Goal: Communication & Community: Answer question/provide support

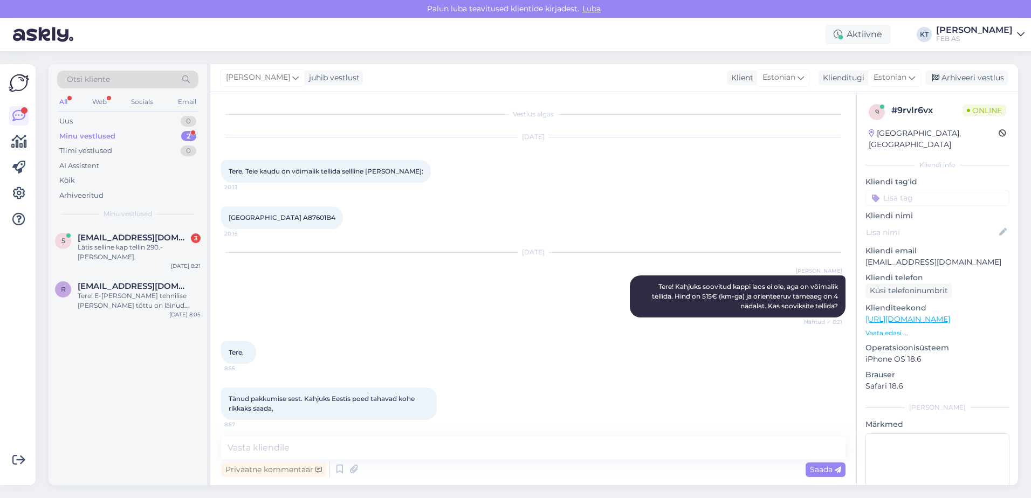
scroll to position [61, 0]
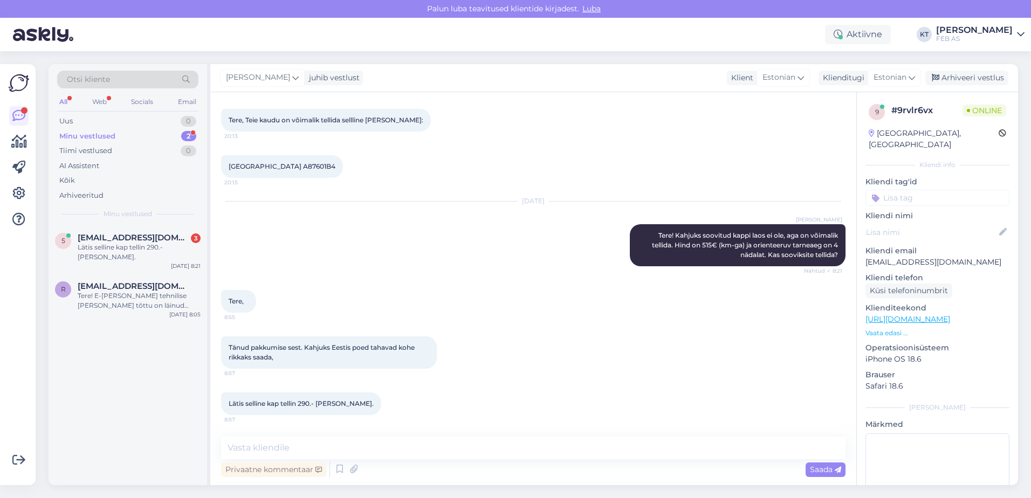
click at [98, 135] on div "Minu vestlused" at bounding box center [87, 136] width 56 height 11
click at [103, 237] on span "[EMAIL_ADDRESS][DOMAIN_NAME]" at bounding box center [134, 238] width 112 height 10
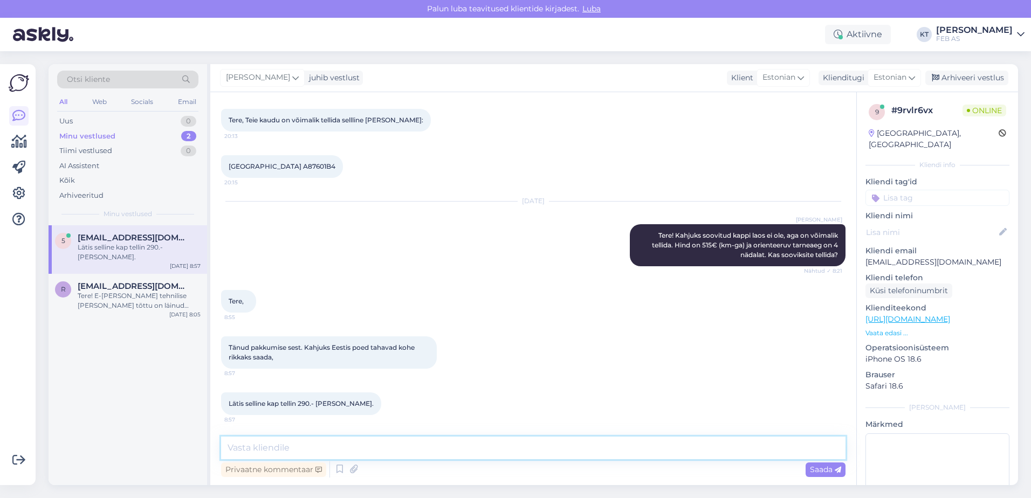
click at [313, 439] on textarea at bounding box center [533, 448] width 624 height 23
click at [306, 453] on textarea at bounding box center [533, 448] width 624 height 23
click at [427, 444] on textarea at bounding box center [533, 448] width 624 height 23
click at [458, 443] on textarea at bounding box center [533, 448] width 624 height 23
click at [342, 471] on icon at bounding box center [339, 469] width 13 height 16
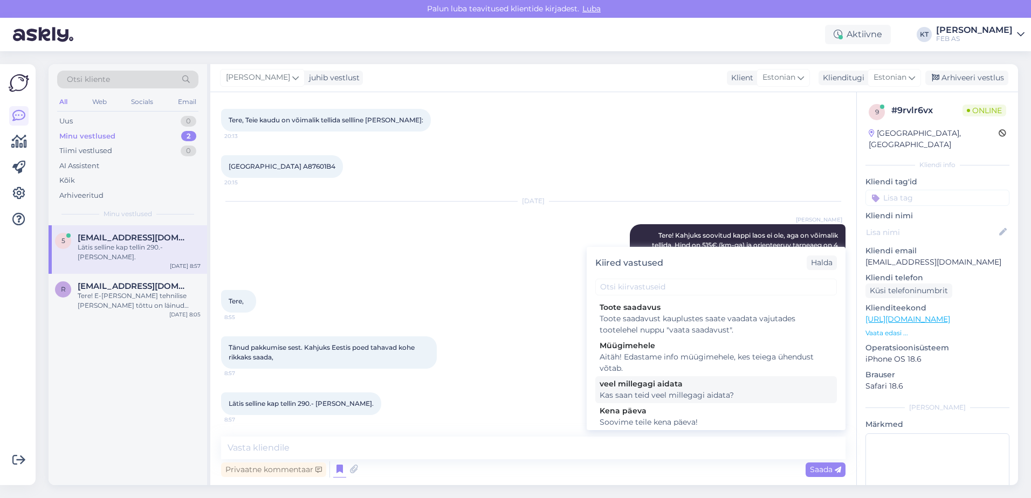
click at [617, 396] on div "Kas saan teid veel millegagi aidata?" at bounding box center [715, 395] width 233 height 11
type textarea "Kas saan teid veel millegagi aidata?"
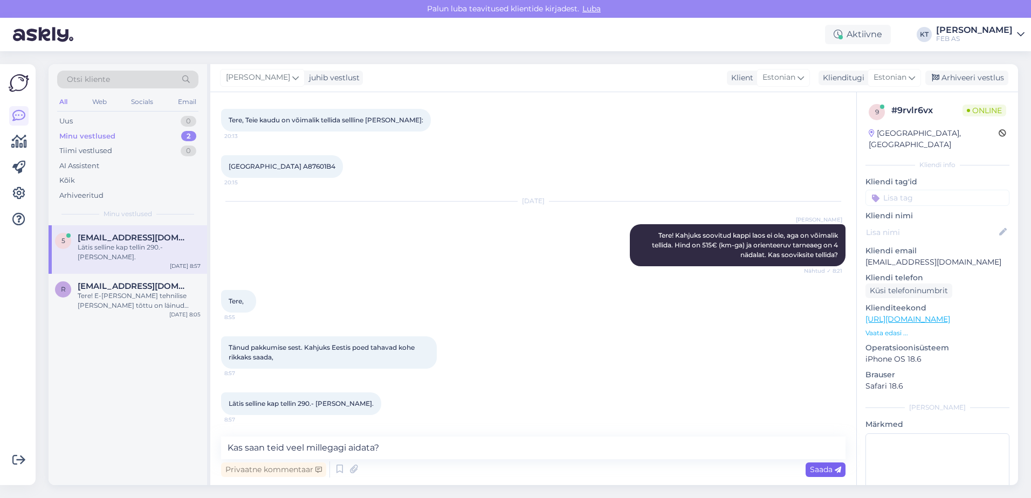
click at [806, 470] on div "Saada" at bounding box center [825, 469] width 40 height 15
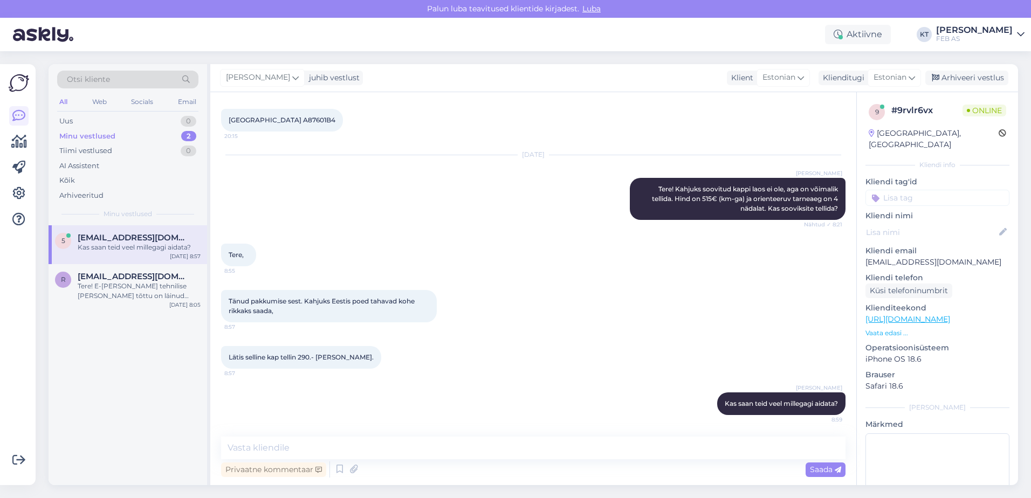
click at [595, 333] on div "Tänud pakkumise sest. Kahjuks Eestis poed tahavad kohe rikkaks saada, 8:57" at bounding box center [533, 306] width 624 height 56
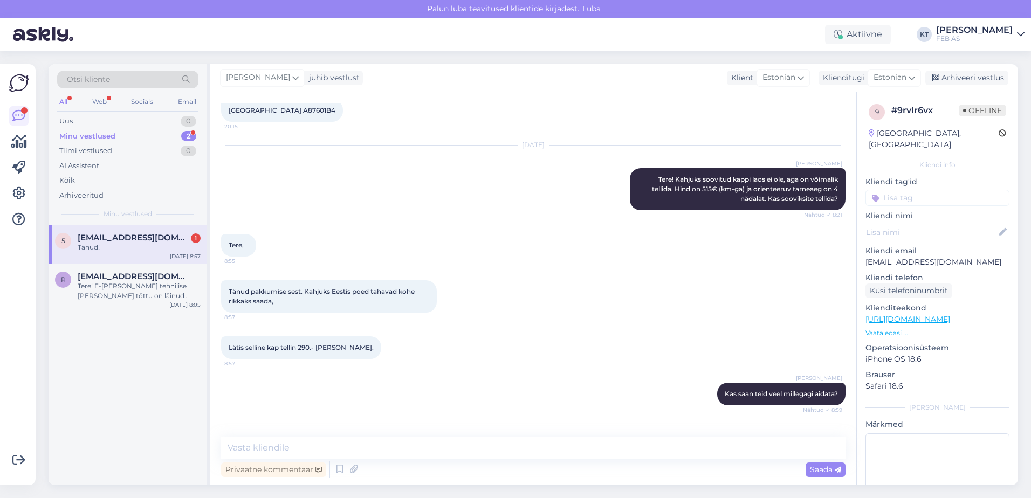
scroll to position [154, 0]
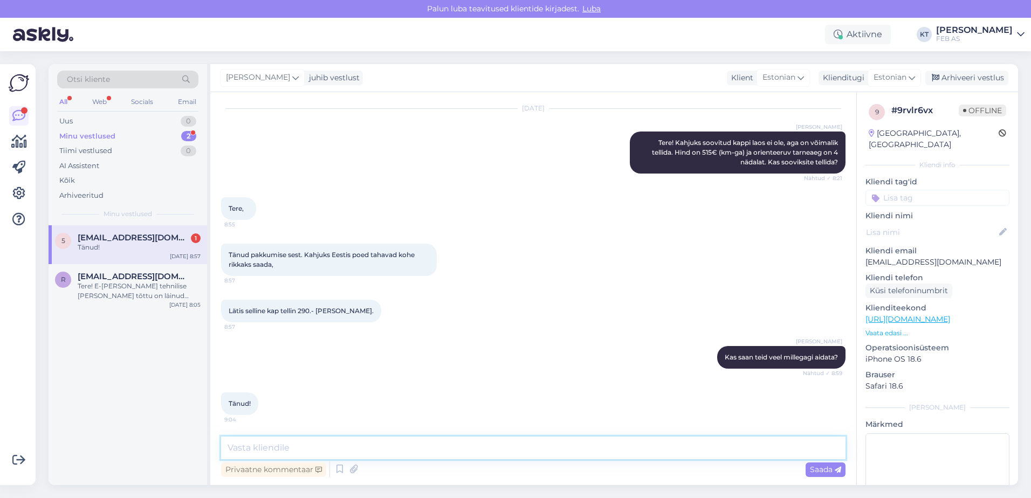
click at [295, 447] on textarea at bounding box center [533, 448] width 624 height 23
click at [144, 240] on span "[EMAIL_ADDRESS][DOMAIN_NAME]" at bounding box center [134, 238] width 112 height 10
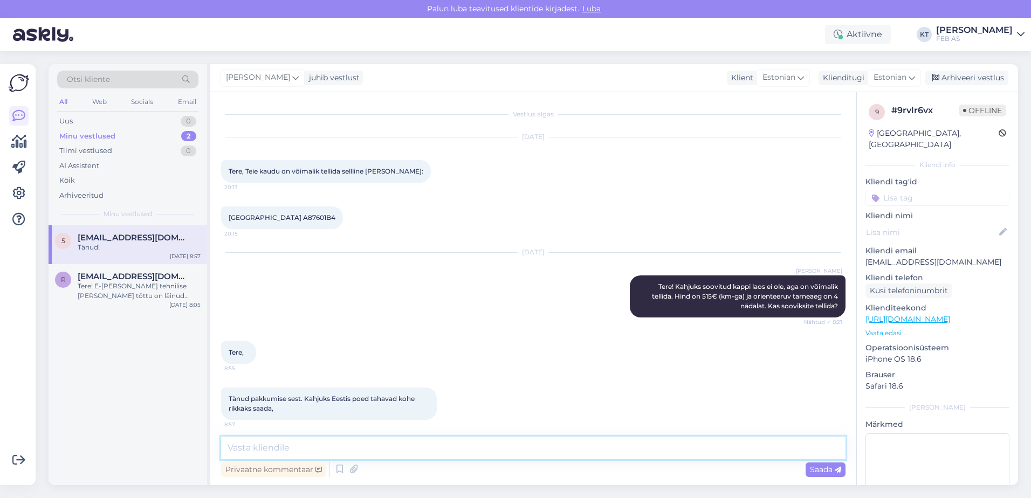
click at [302, 450] on textarea at bounding box center [533, 448] width 624 height 23
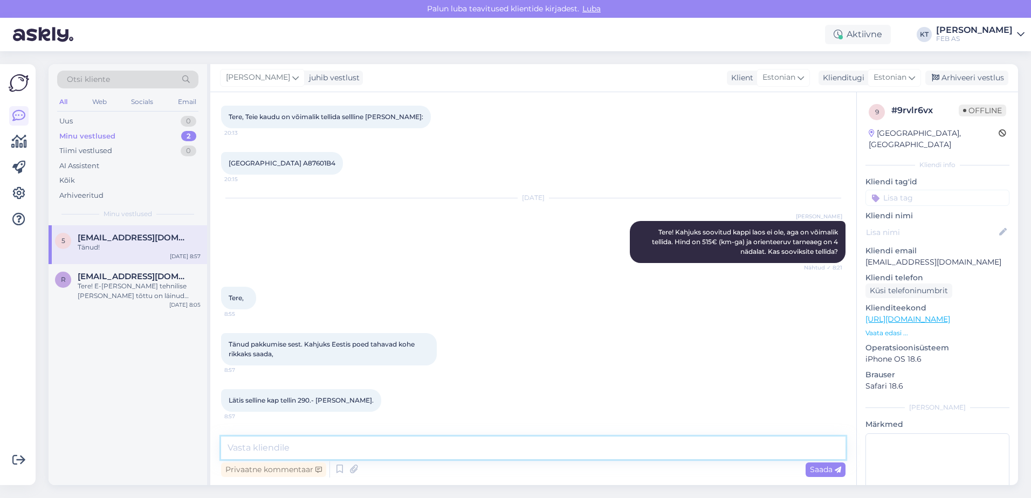
scroll to position [154, 0]
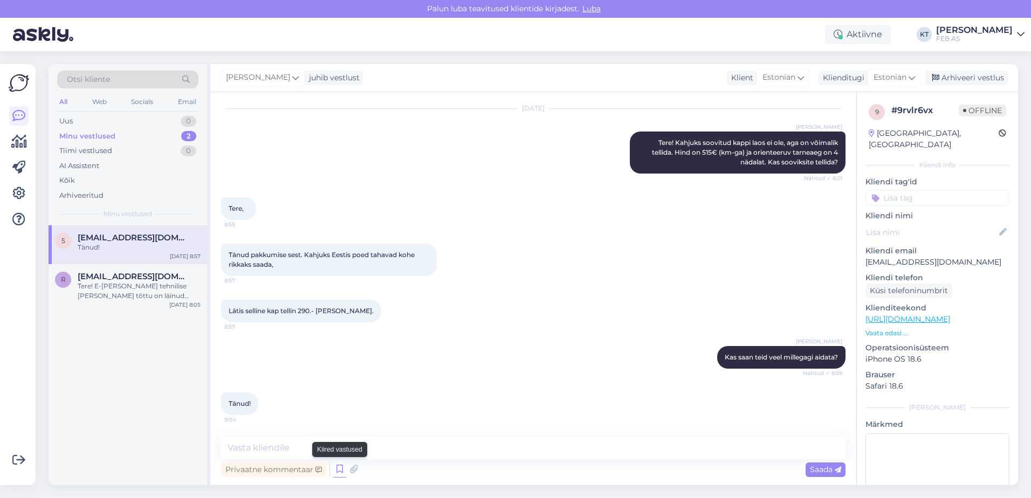
click at [338, 467] on icon at bounding box center [339, 469] width 13 height 16
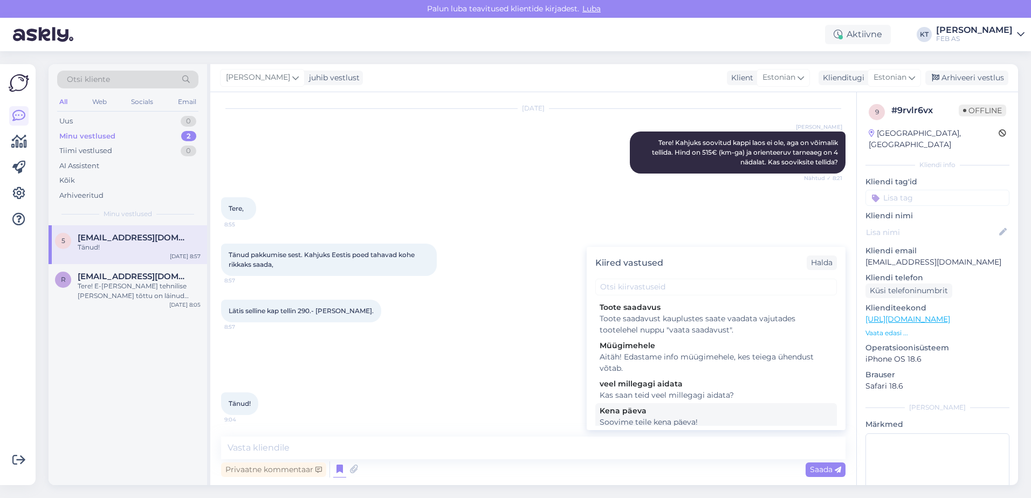
click at [629, 416] on div "Kena päeva" at bounding box center [715, 410] width 233 height 11
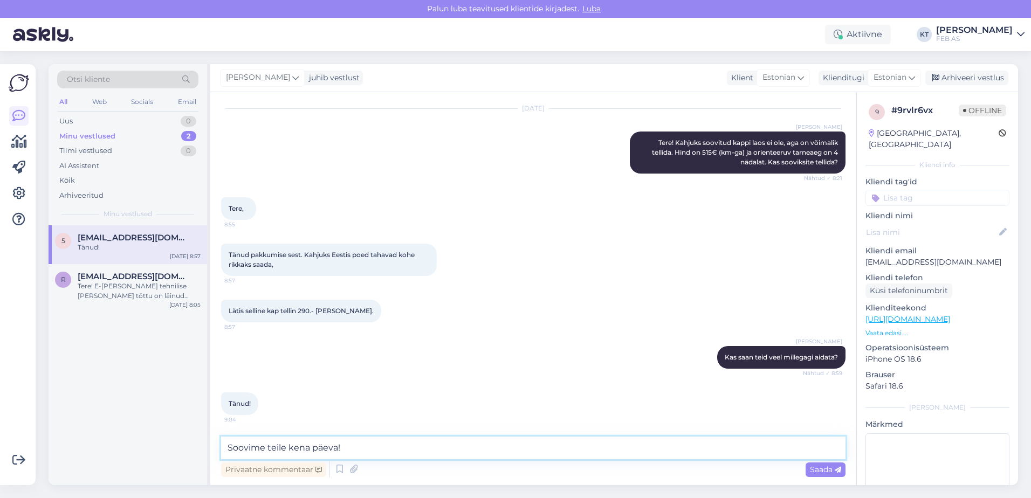
click at [231, 446] on textarea "Soovime teile kena päeva!" at bounding box center [533, 448] width 624 height 23
type textarea "Sellisel juhul soovime teile kena päeva!"
click at [829, 474] on span "Saada" at bounding box center [825, 470] width 31 height 10
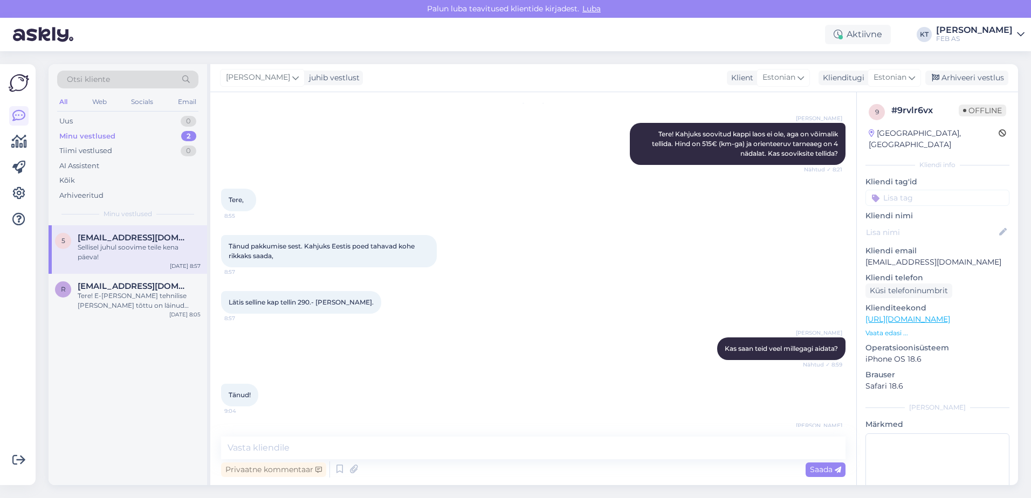
scroll to position [200, 0]
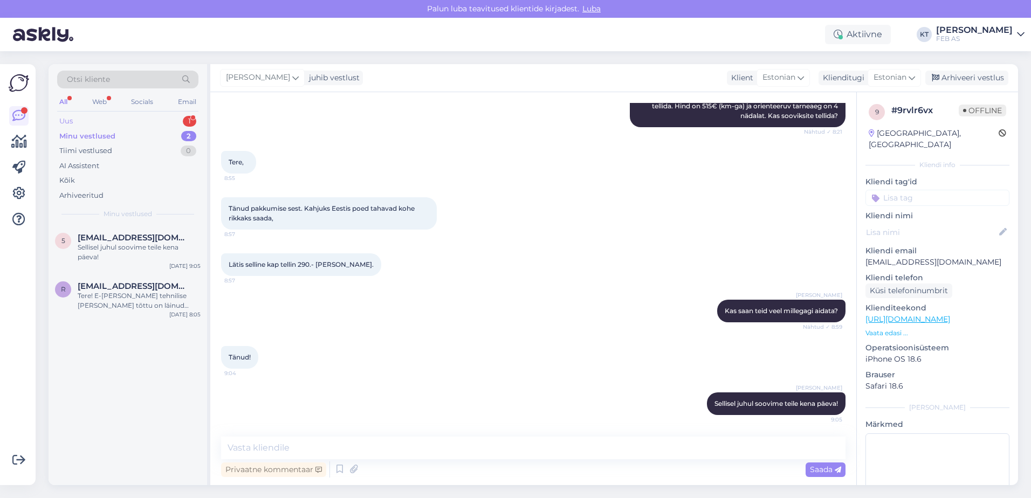
click at [85, 116] on div "Uus 1" at bounding box center [127, 121] width 141 height 15
click at [104, 249] on div "Või on vastupidav ja kollakaks [PERSON_NAME]?" at bounding box center [139, 252] width 123 height 19
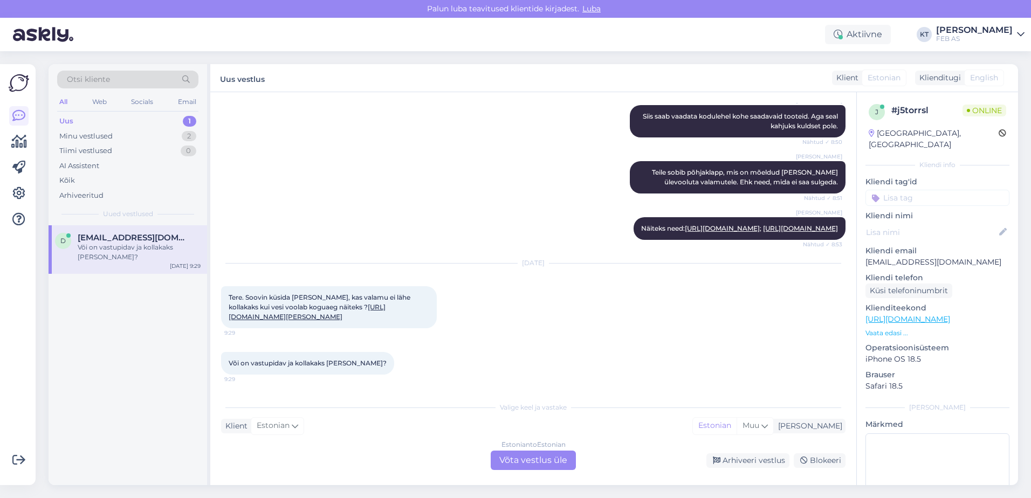
scroll to position [1027, 0]
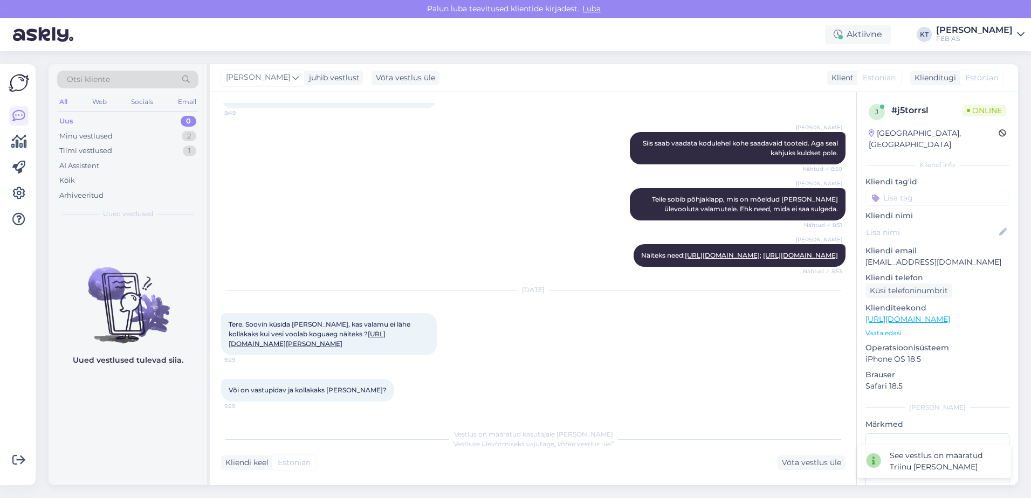
click at [471, 452] on div "Vestlus on määratud kasutajale Triinu [PERSON_NAME] Vestluse ülevõtmiseks vajut…" at bounding box center [533, 446] width 624 height 47
click at [85, 135] on div "Minu vestlused" at bounding box center [85, 136] width 53 height 11
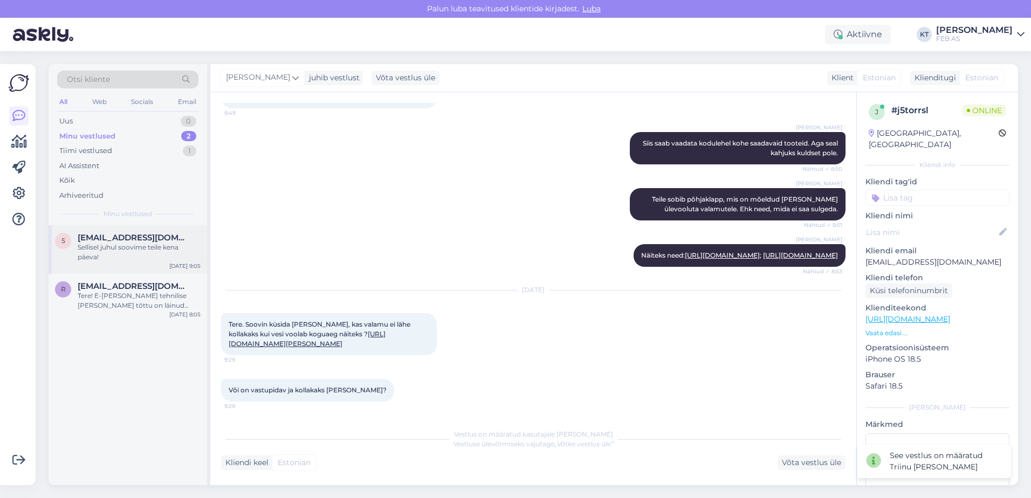
click at [94, 240] on span "[EMAIL_ADDRESS][DOMAIN_NAME]" at bounding box center [134, 238] width 112 height 10
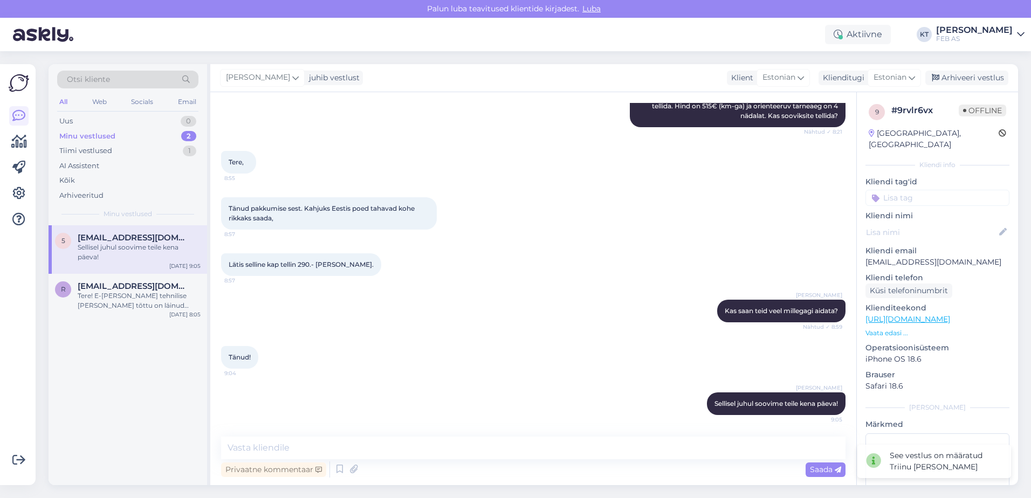
scroll to position [200, 0]
click at [952, 75] on div "Arhiveeri vestlus" at bounding box center [966, 78] width 83 height 15
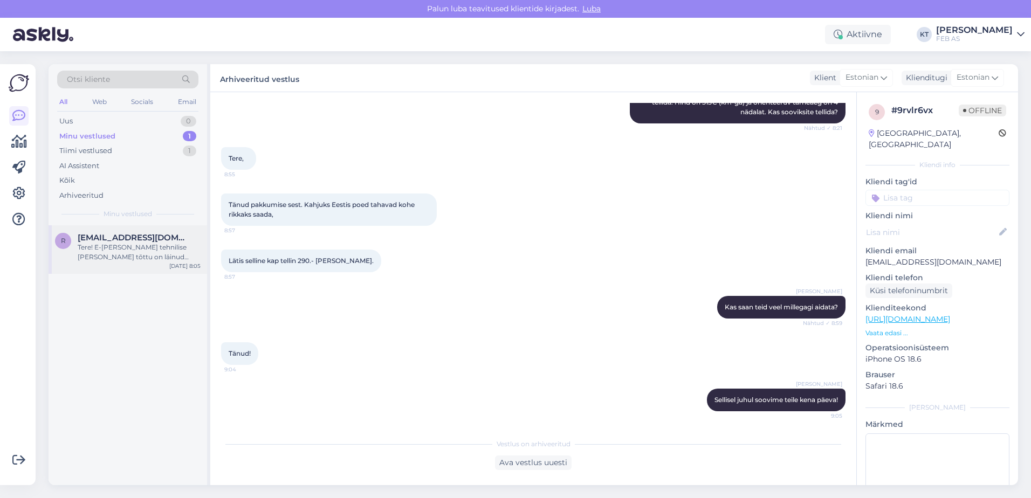
click at [78, 260] on div "Tere! E-[PERSON_NAME] tehnilise [PERSON_NAME] tõttu on läinud mõlemad tellimuse…" at bounding box center [139, 252] width 123 height 19
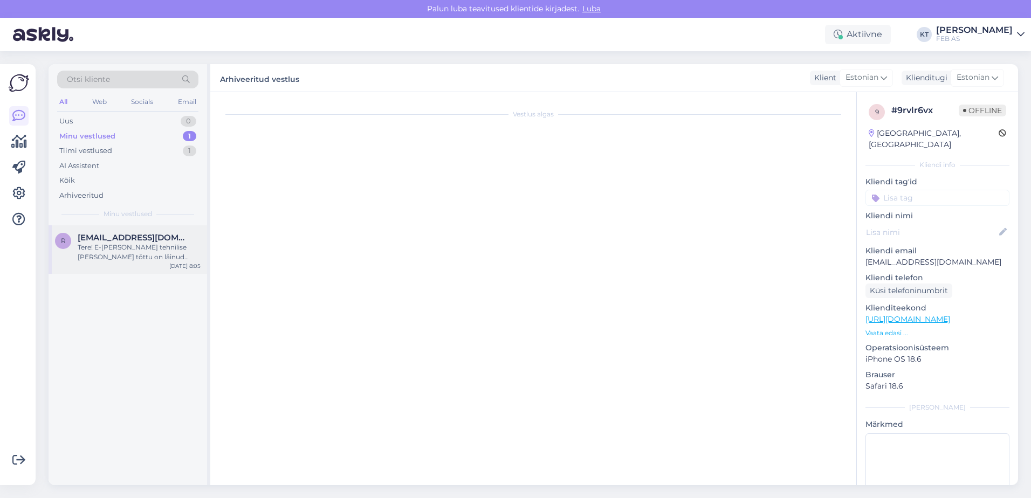
scroll to position [0, 0]
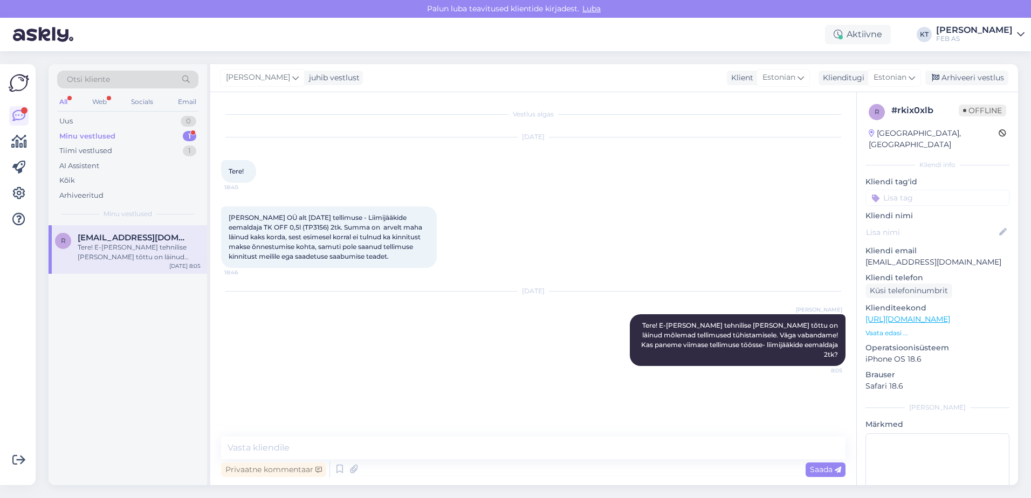
click at [114, 259] on div "Tere! E-[PERSON_NAME] tehnilise [PERSON_NAME] tõttu on läinud mõlemad tellimuse…" at bounding box center [139, 252] width 123 height 19
click at [101, 139] on div "Minu vestlused" at bounding box center [87, 136] width 56 height 11
click at [103, 253] on div "Tere! E-[PERSON_NAME] tehnilise [PERSON_NAME] tõttu on läinud mõlemad tellimuse…" at bounding box center [139, 252] width 123 height 19
click at [915, 475] on textarea at bounding box center [937, 481] width 144 height 97
click at [915, 452] on textarea at bounding box center [937, 481] width 144 height 97
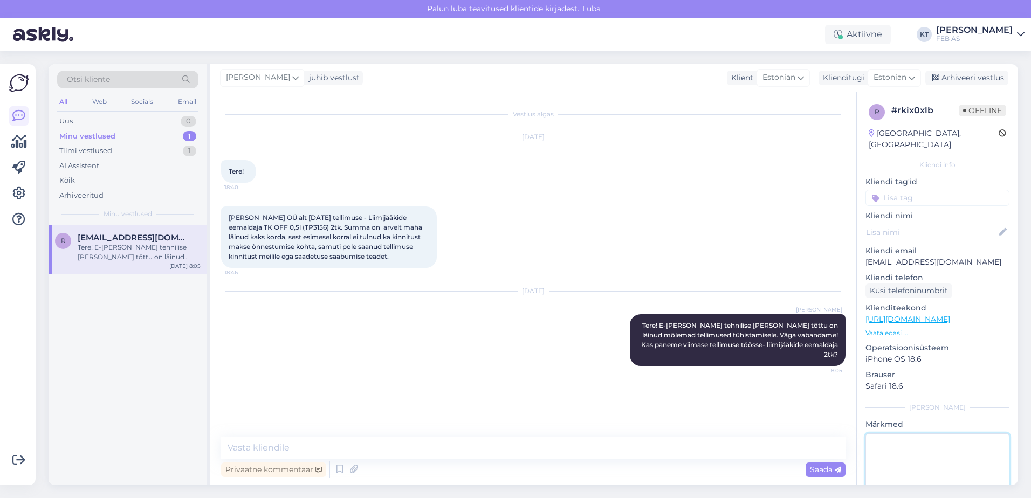
click at [894, 461] on textarea at bounding box center [937, 481] width 144 height 97
paste textarea "2900025312"
type textarea "Töösse läks 2900025312, teine tellimus tühistamisele ja raha kantakse tagasi."
click at [940, 403] on div "[PERSON_NAME]" at bounding box center [937, 408] width 144 height 10
click at [967, 83] on div "Arhiveeri vestlus" at bounding box center [966, 78] width 83 height 15
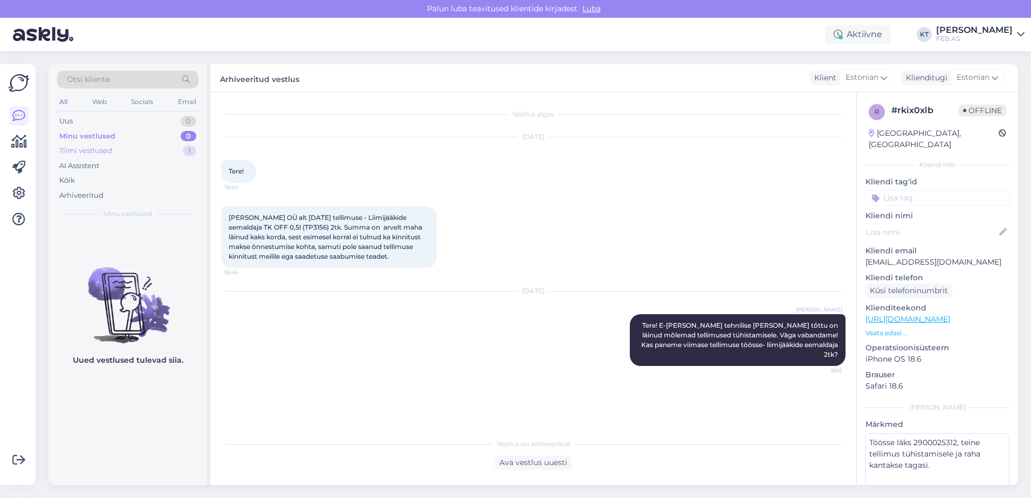
click at [129, 152] on div "Tiimi vestlused 1" at bounding box center [127, 150] width 141 height 15
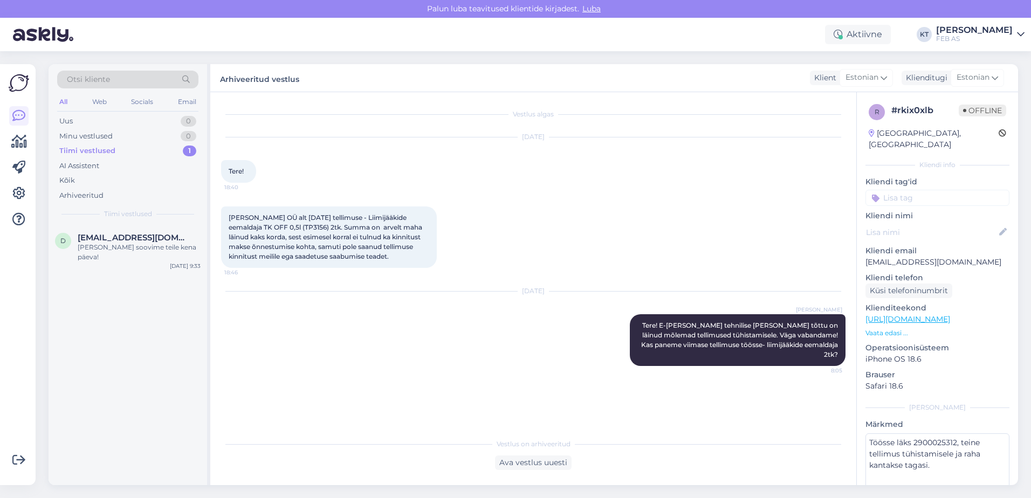
click at [148, 224] on div "Otsi kliente All Web Socials Email Uus 0 Minu vestlused 0 Tiimi vestlused 1 AI …" at bounding box center [128, 144] width 158 height 161
click at [143, 237] on span "[EMAIL_ADDRESS][DOMAIN_NAME]" at bounding box center [134, 238] width 112 height 10
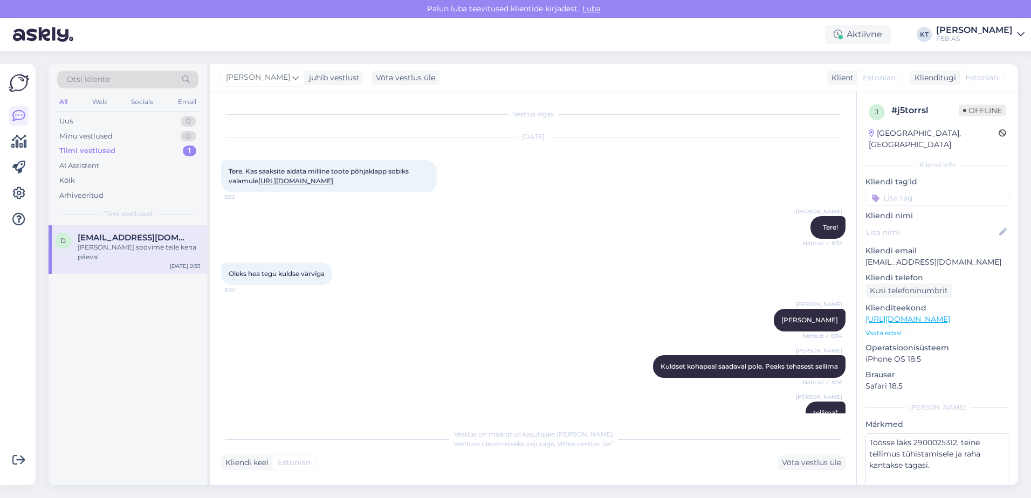
scroll to position [1352, 0]
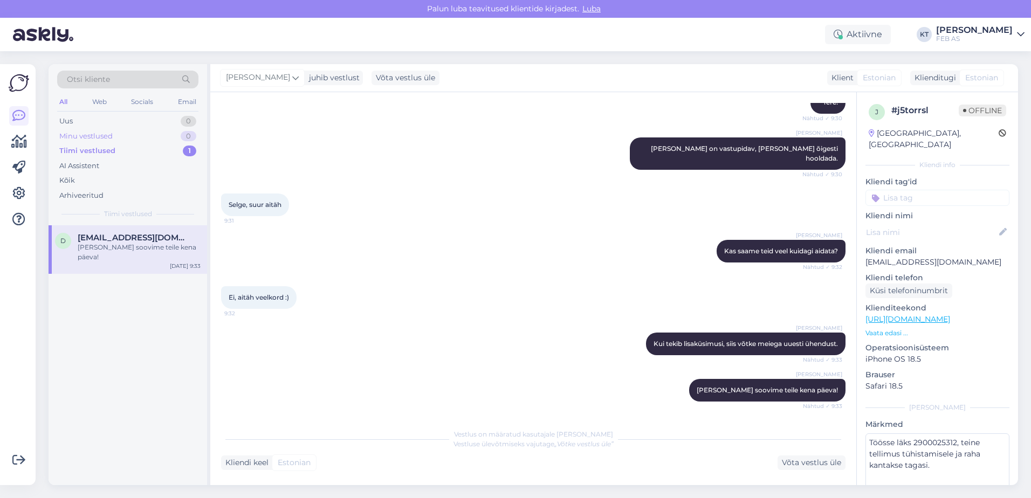
click at [129, 143] on div "Minu vestlused 0" at bounding box center [127, 136] width 141 height 15
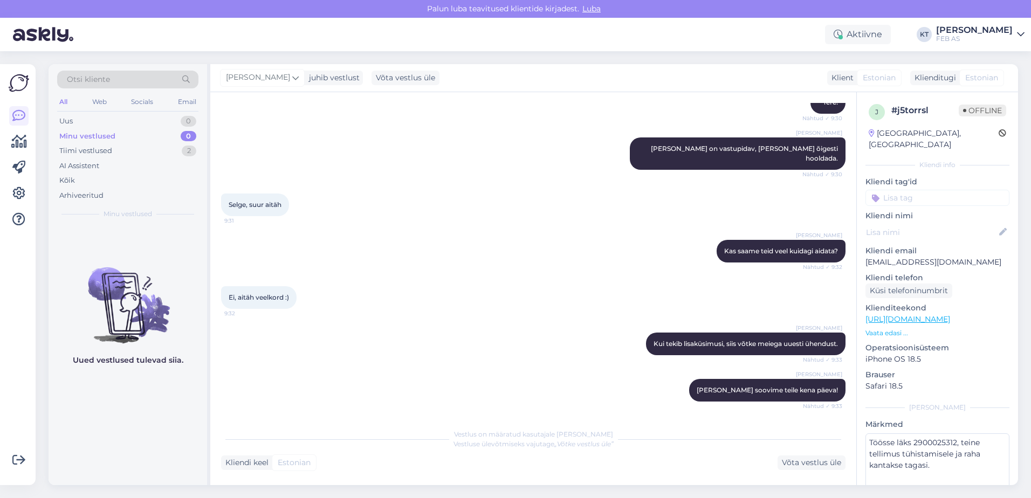
click at [113, 141] on div "Minu vestlused 0" at bounding box center [127, 136] width 141 height 15
click at [112, 147] on div "Tiimi vestlused 2" at bounding box center [127, 150] width 141 height 15
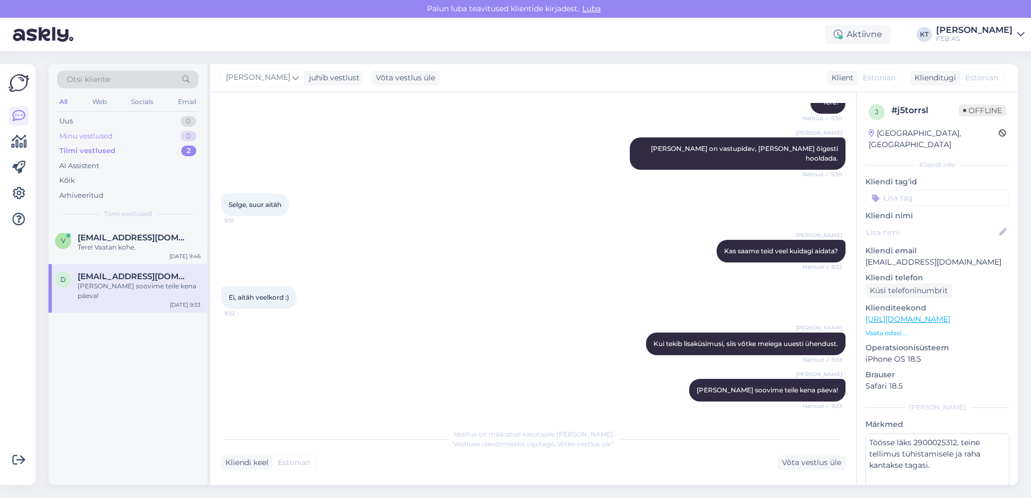
click at [119, 135] on div "Minu vestlused 0" at bounding box center [127, 136] width 141 height 15
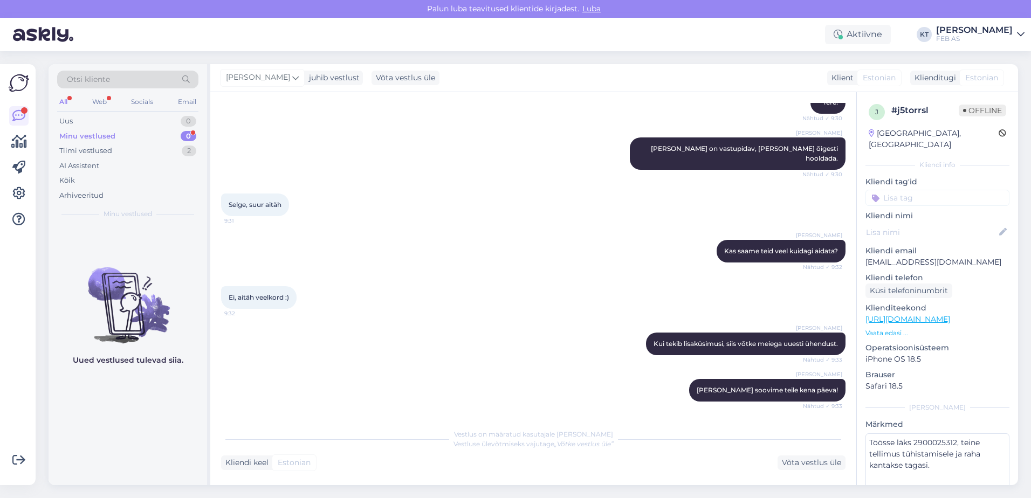
click at [88, 132] on div "Minu vestlused" at bounding box center [87, 136] width 56 height 11
